Goal: Task Accomplishment & Management: Manage account settings

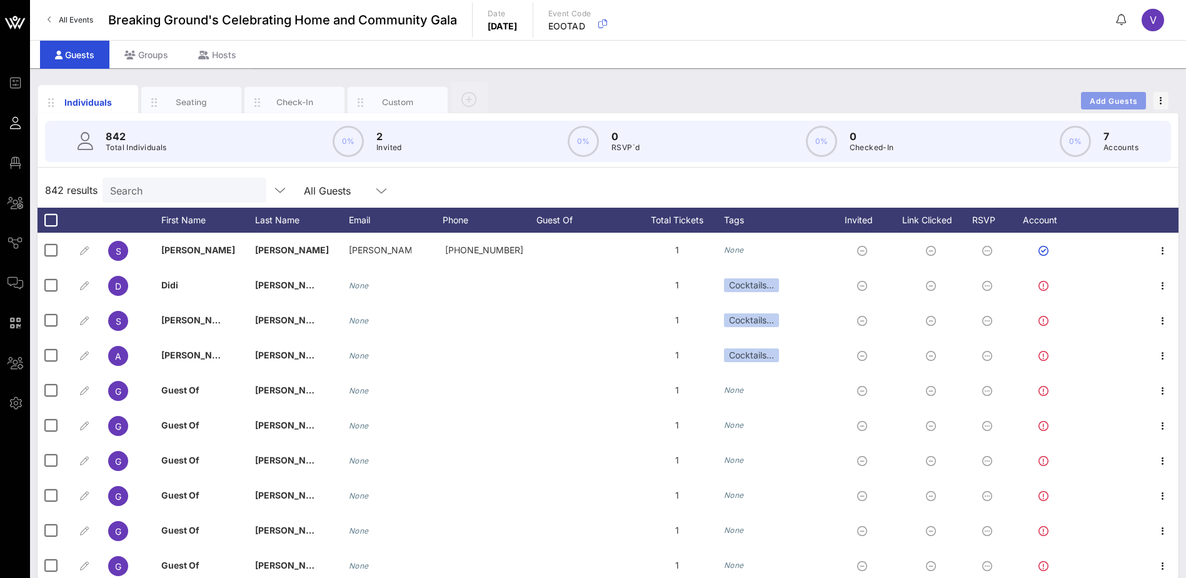
click at [1108, 99] on span "Add Guests" at bounding box center [1113, 100] width 49 height 9
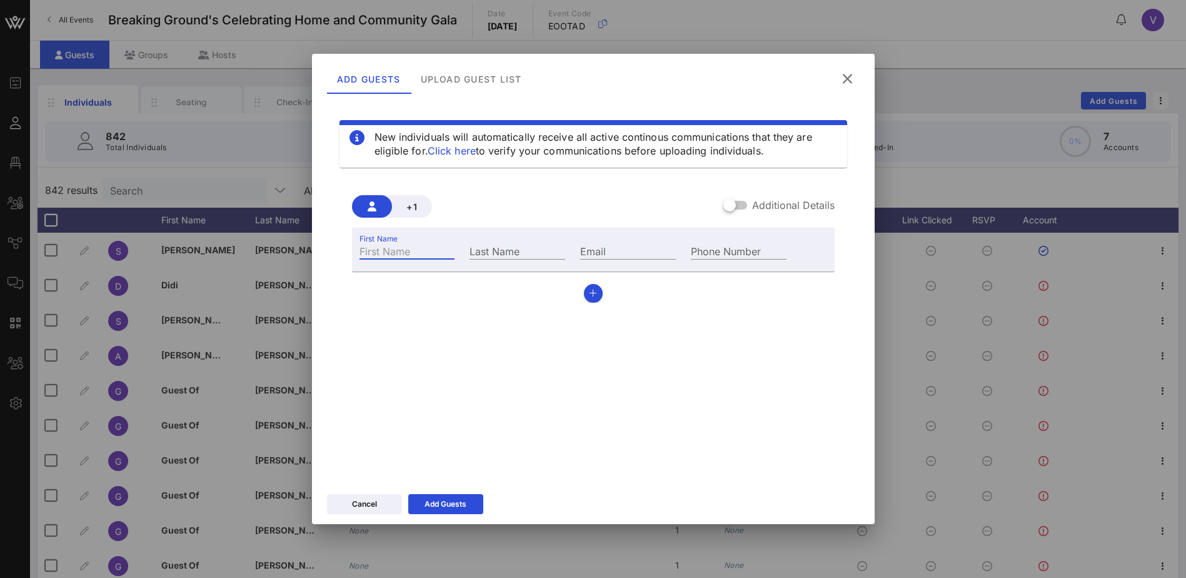
click at [386, 245] on div "First Name" at bounding box center [408, 251] width 96 height 16
type input "Gigi"
type input "[DEMOGRAPHIC_DATA]"
click at [588, 248] on div "Email" at bounding box center [628, 251] width 96 height 16
type input "[EMAIL_ADDRESS][DOMAIN_NAME]"
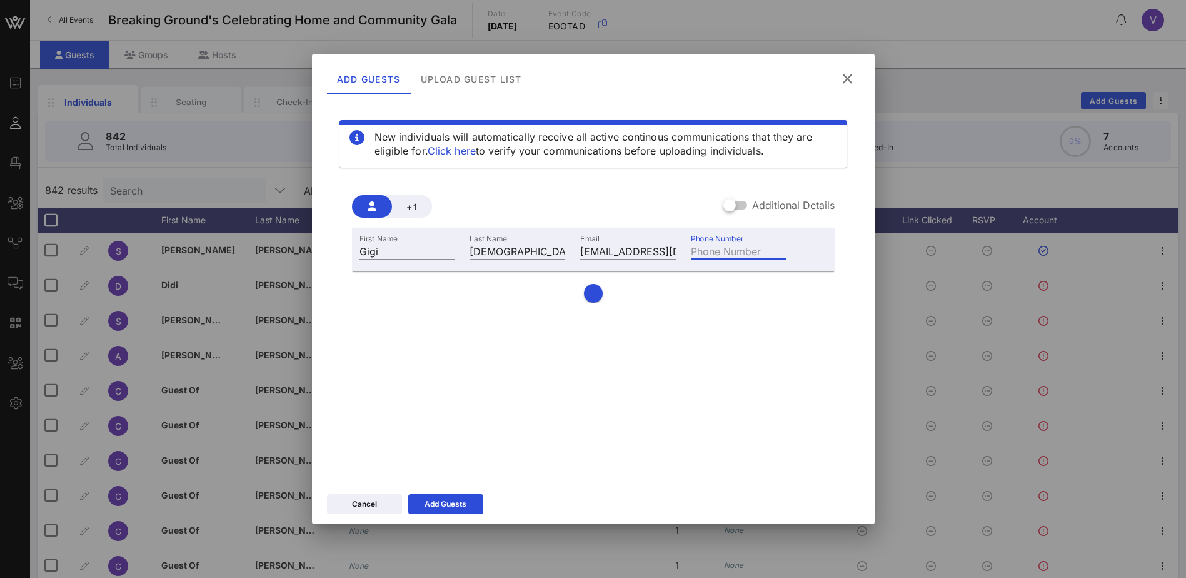
click at [725, 248] on input "Phone Number" at bounding box center [739, 251] width 96 height 16
click at [729, 250] on input "201360373" at bounding box center [739, 251] width 96 height 16
type input "[PHONE_NUMBER]"
click at [592, 293] on icon "button" at bounding box center [593, 293] width 8 height 9
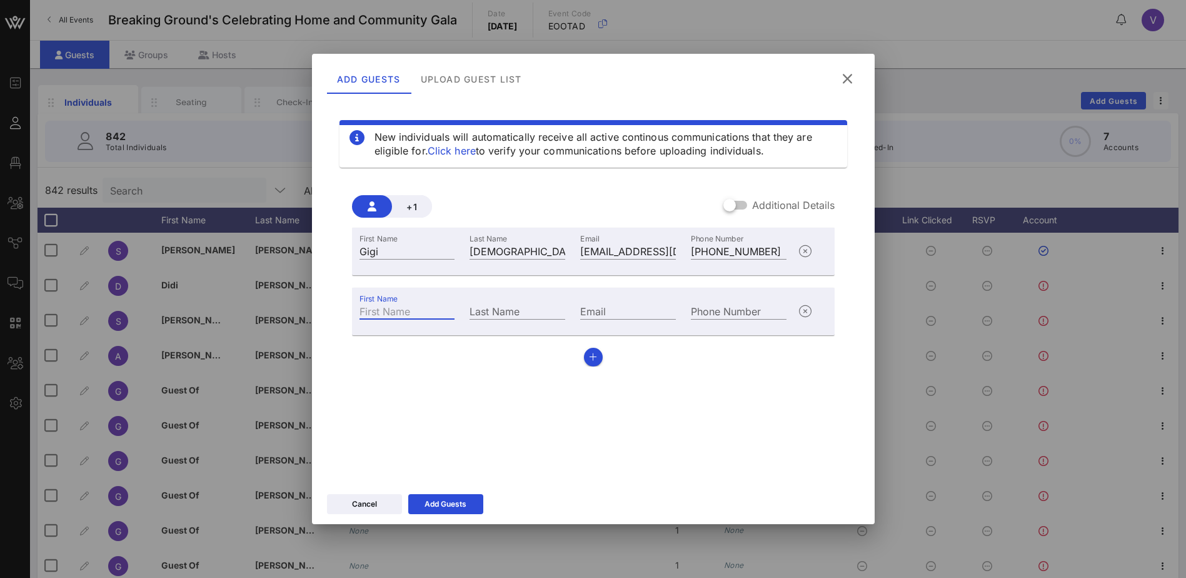
click at [403, 310] on input "First Name" at bounding box center [408, 311] width 96 height 16
type input "Guest of"
type input "P"
type input "[DEMOGRAPHIC_DATA]"
click at [571, 393] on div "New individuals will automatically receive all active continous communications …" at bounding box center [593, 287] width 533 height 375
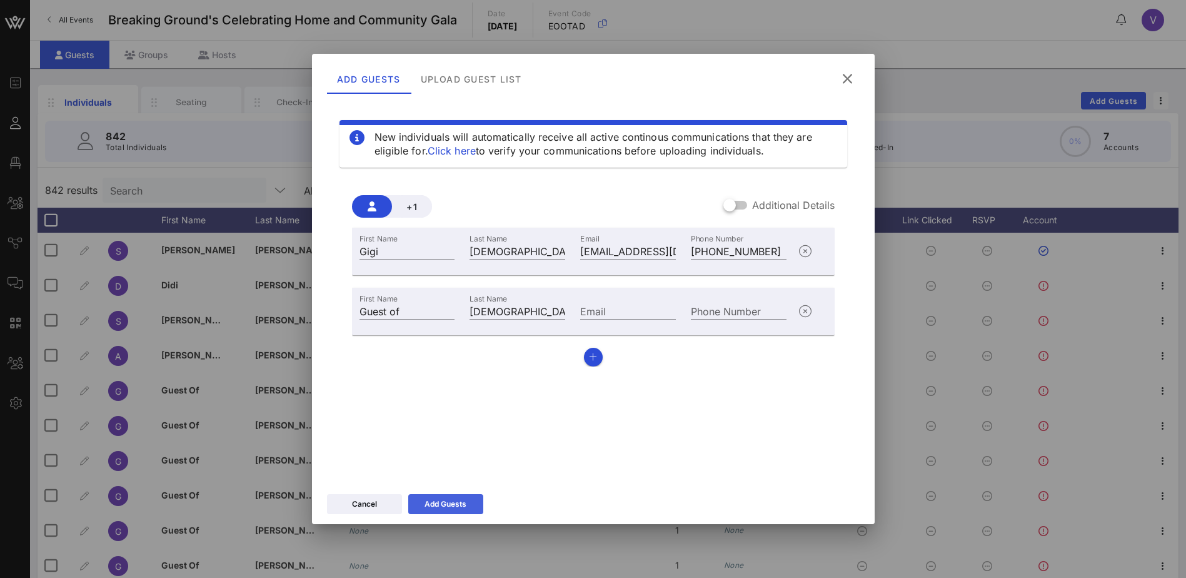
click at [455, 499] on div "Add Guests" at bounding box center [446, 504] width 42 height 13
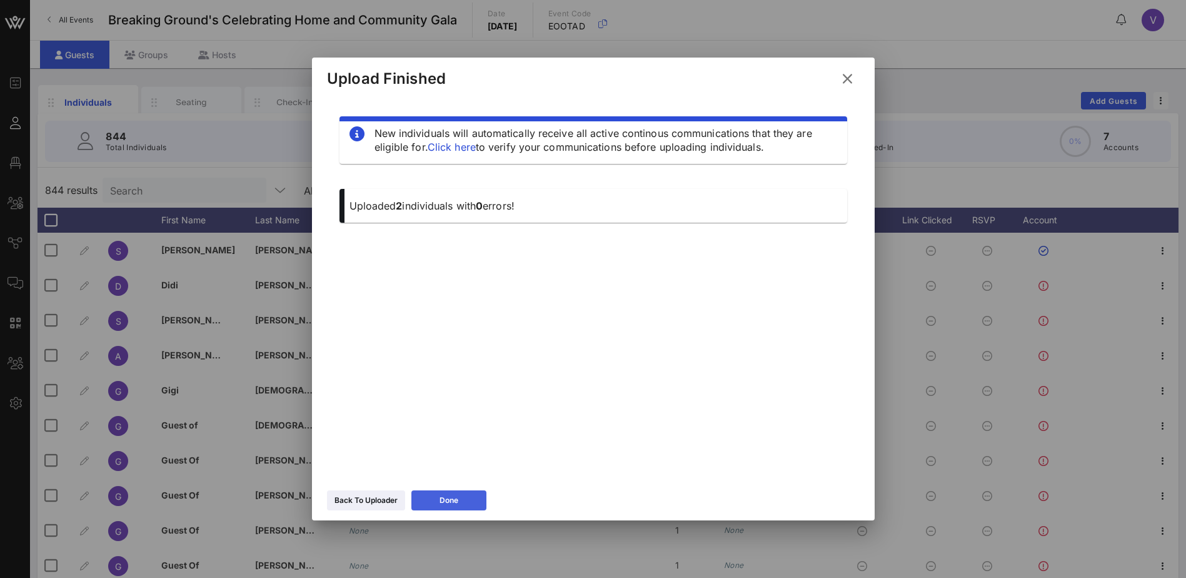
click at [442, 500] on div "Done" at bounding box center [449, 500] width 19 height 13
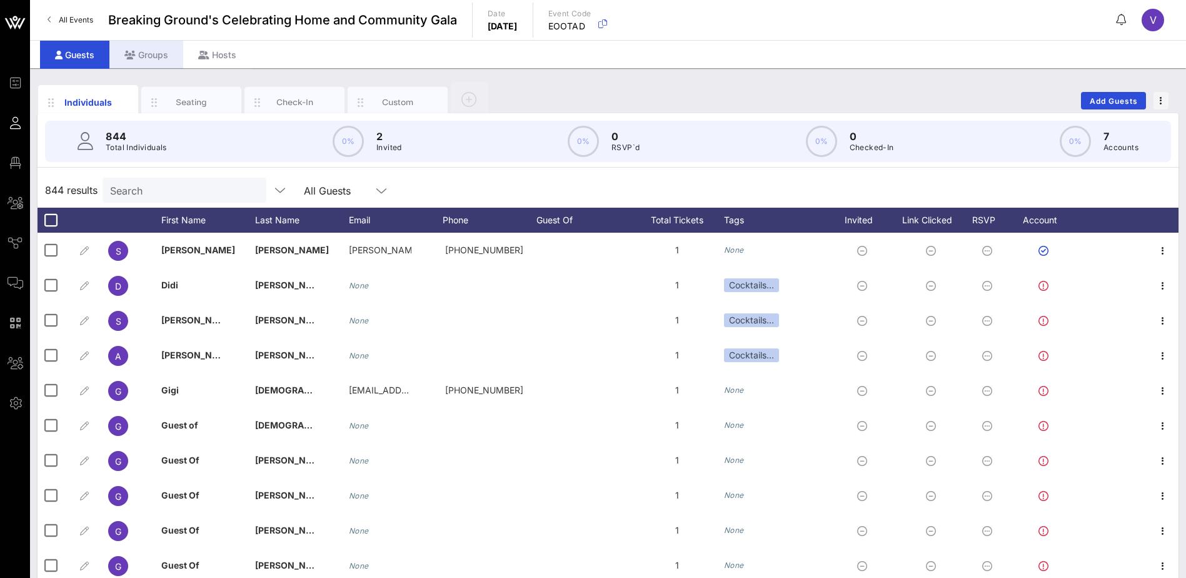
click at [138, 50] on div "Groups" at bounding box center [146, 55] width 74 height 28
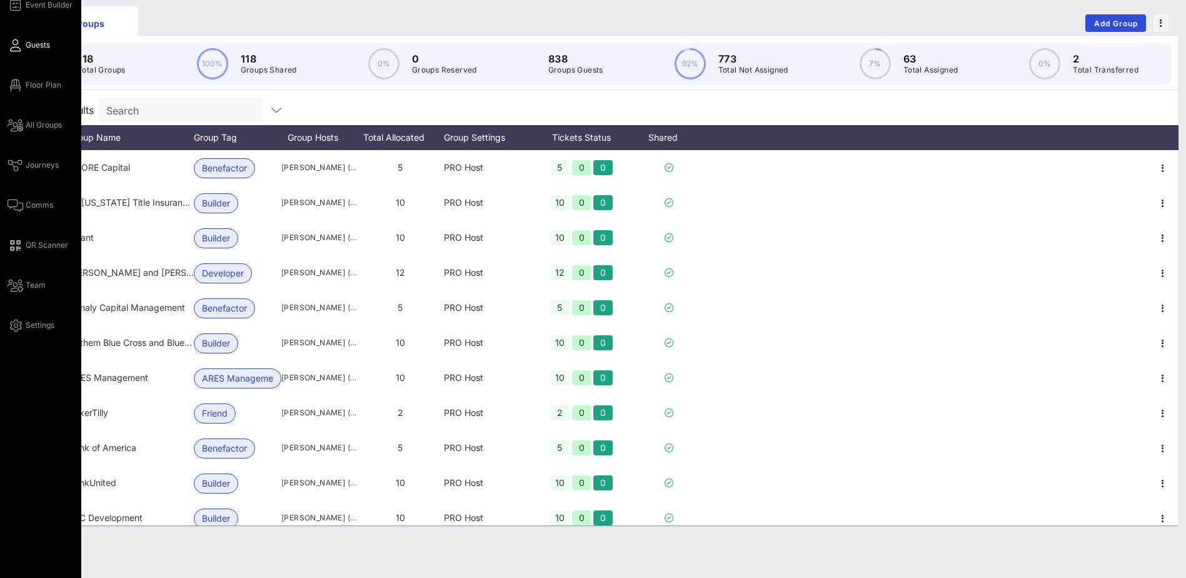
click at [39, 43] on span "Guests" at bounding box center [38, 44] width 24 height 11
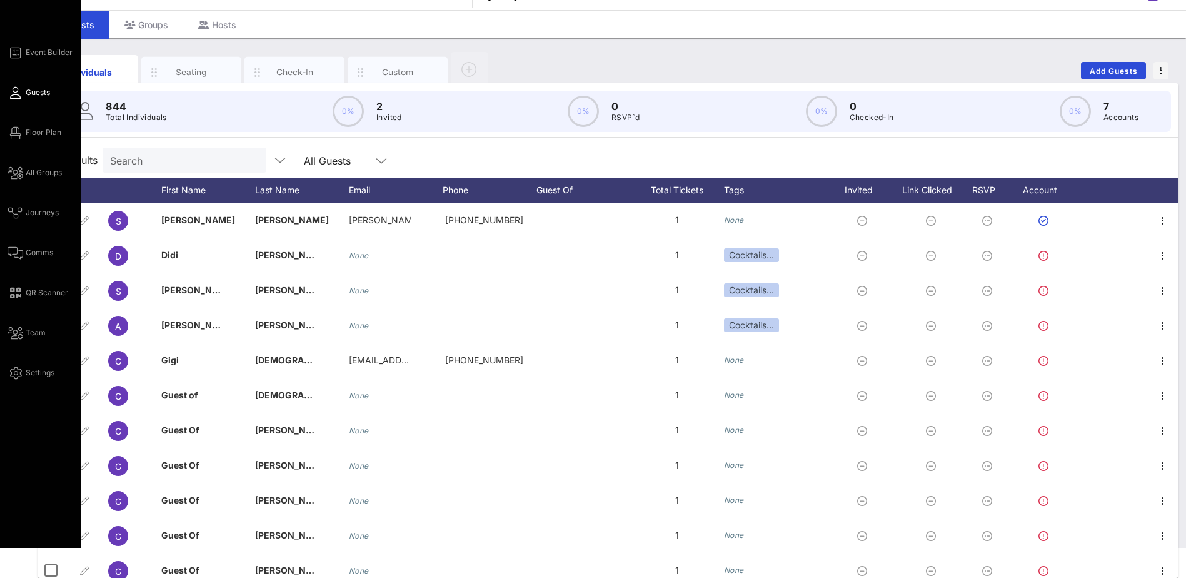
scroll to position [43, 0]
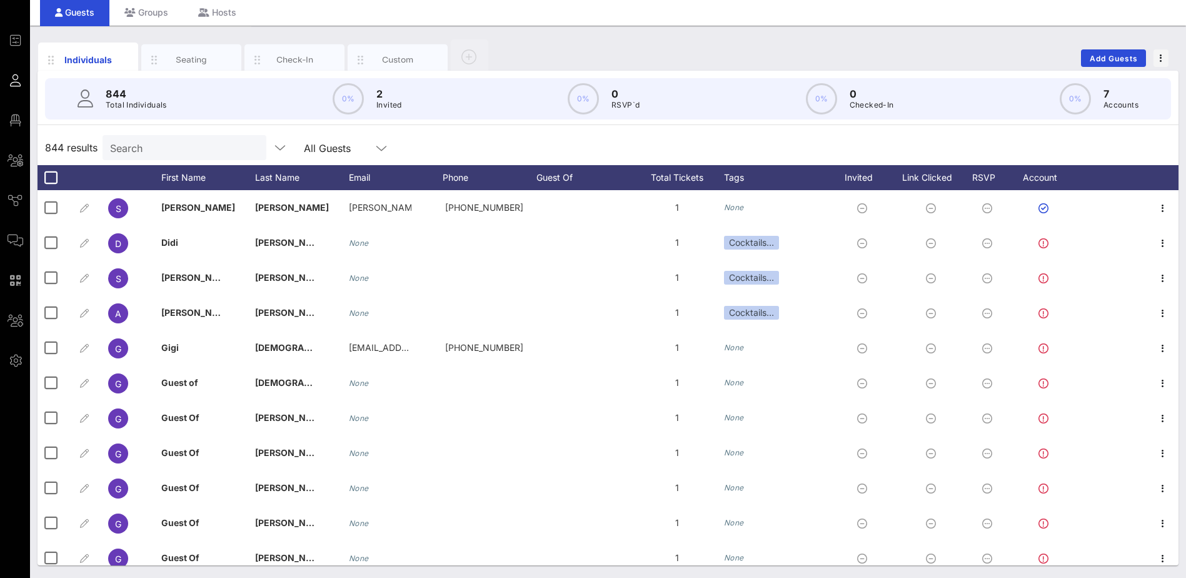
click at [138, 142] on input "Search" at bounding box center [183, 147] width 146 height 16
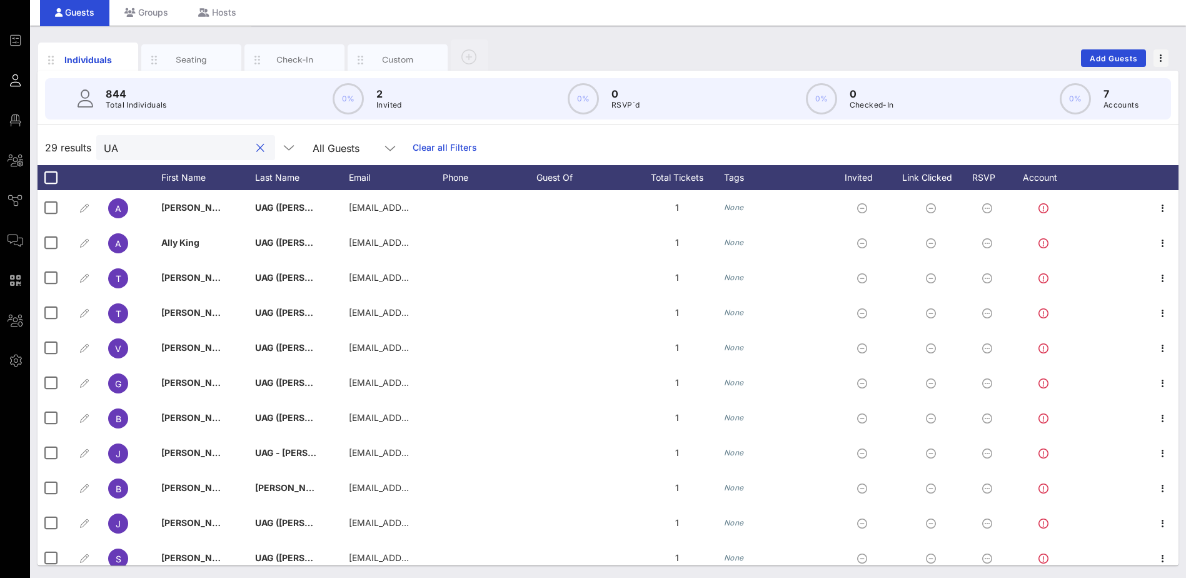
type input "UAG"
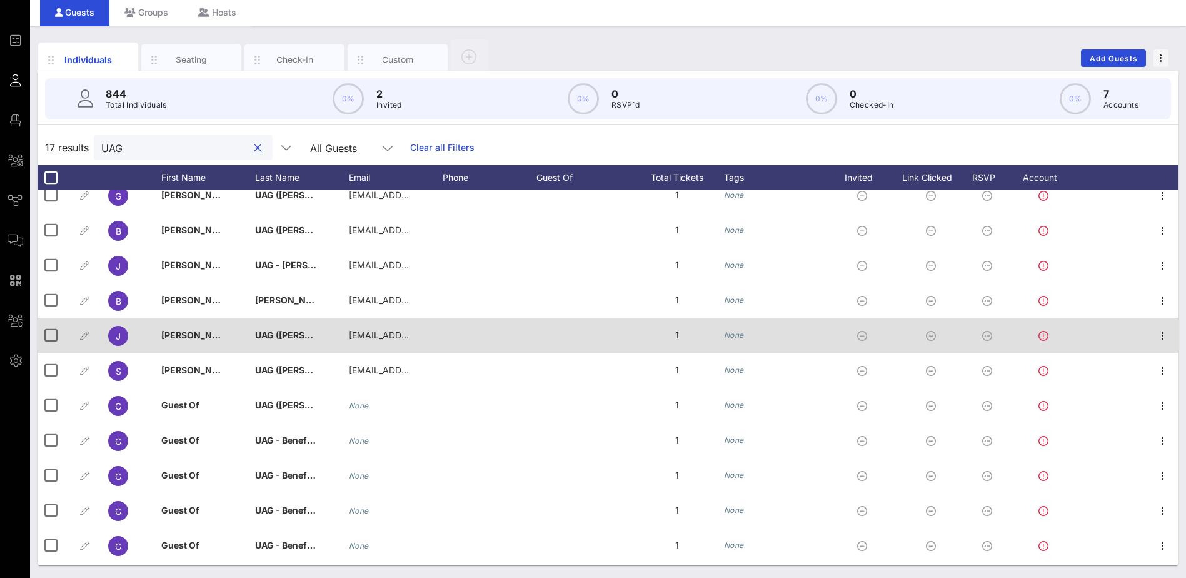
scroll to position [220, 0]
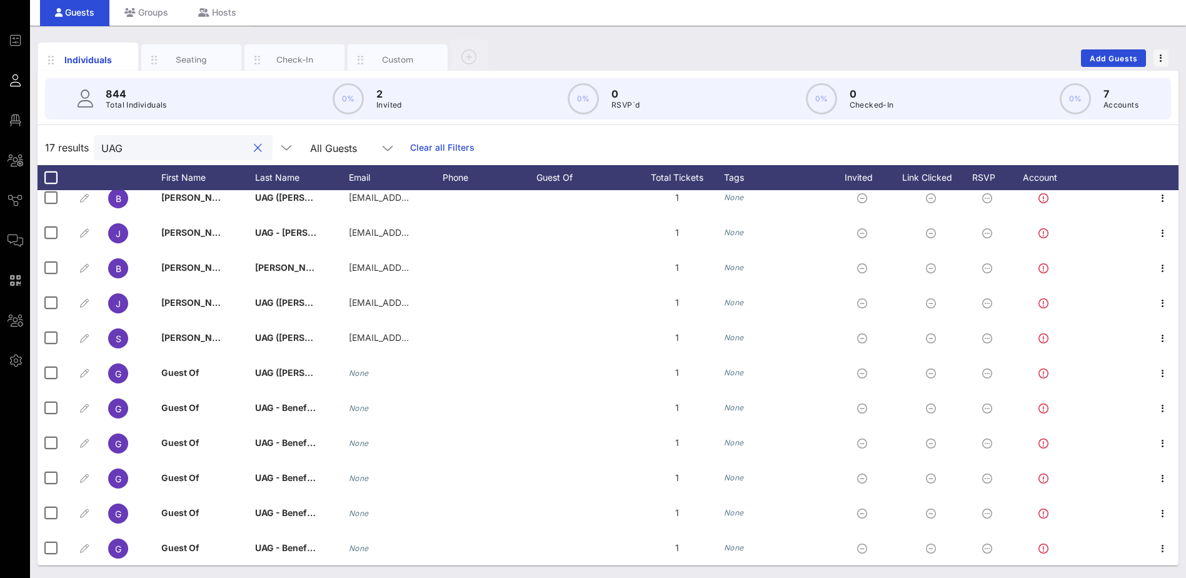
click at [254, 148] on button "clear icon" at bounding box center [258, 148] width 8 height 13
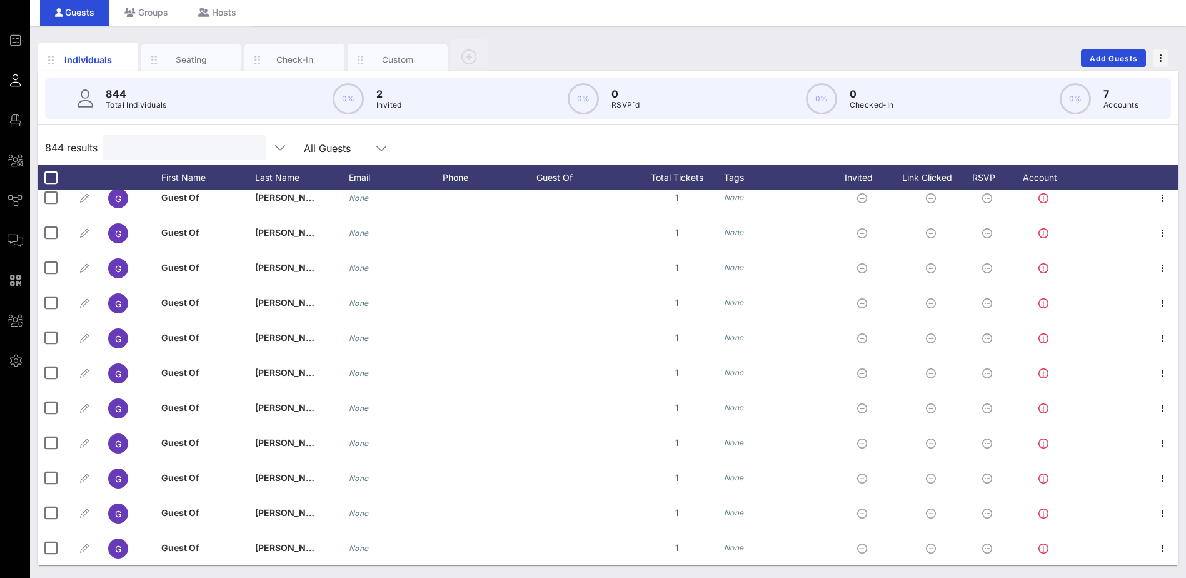
scroll to position [0, 0]
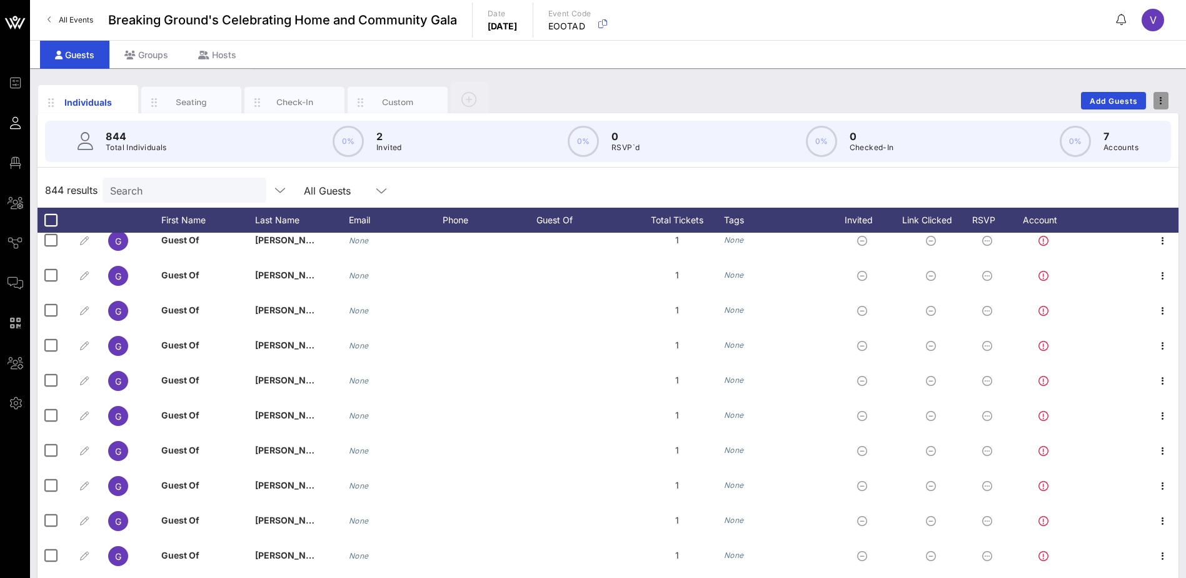
click at [1163, 100] on span "button" at bounding box center [1161, 100] width 15 height 9
click at [1155, 119] on div "Export To CSV" at bounding box center [1138, 122] width 60 height 10
